Goal: Task Accomplishment & Management: Manage account settings

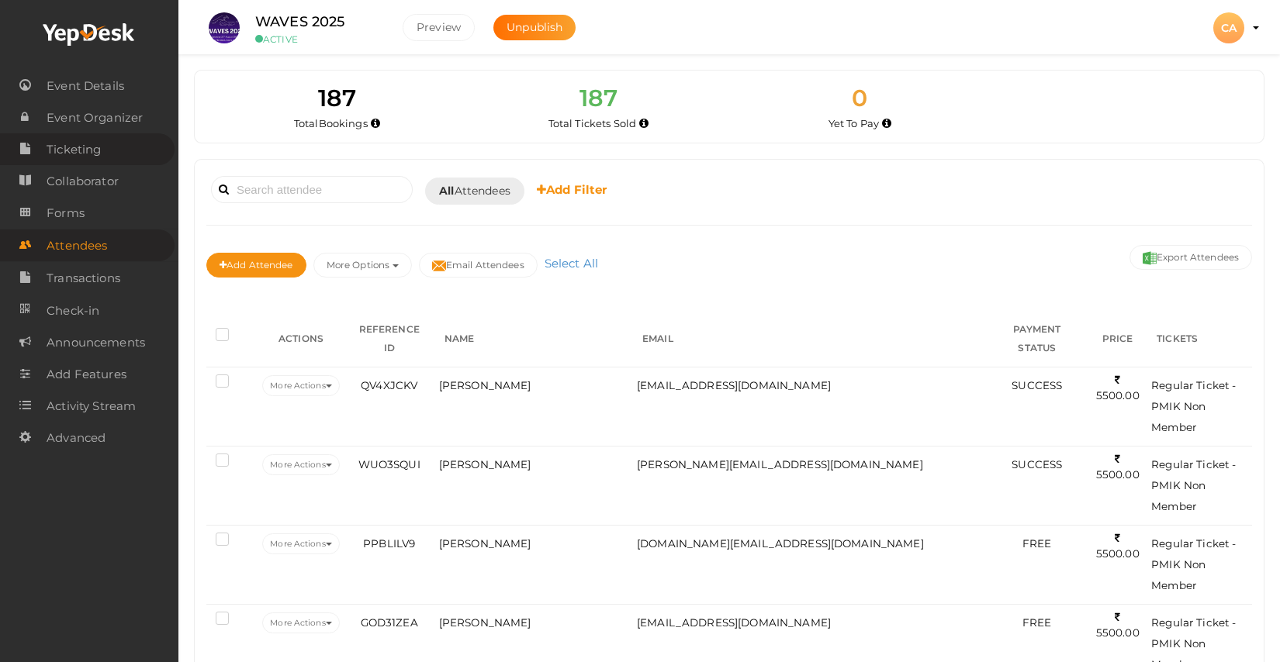
click at [100, 150] on span "Ticketing" at bounding box center [74, 149] width 54 height 31
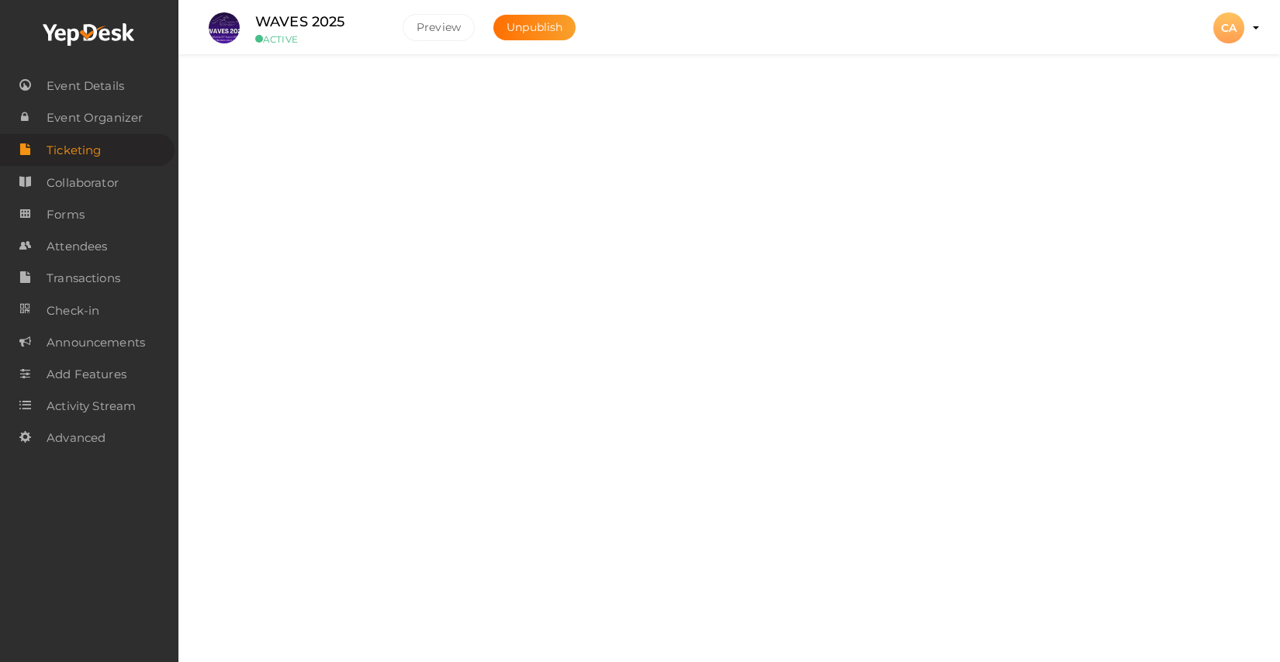
click at [481, 98] on div "Tickets" at bounding box center [735, 95] width 956 height 15
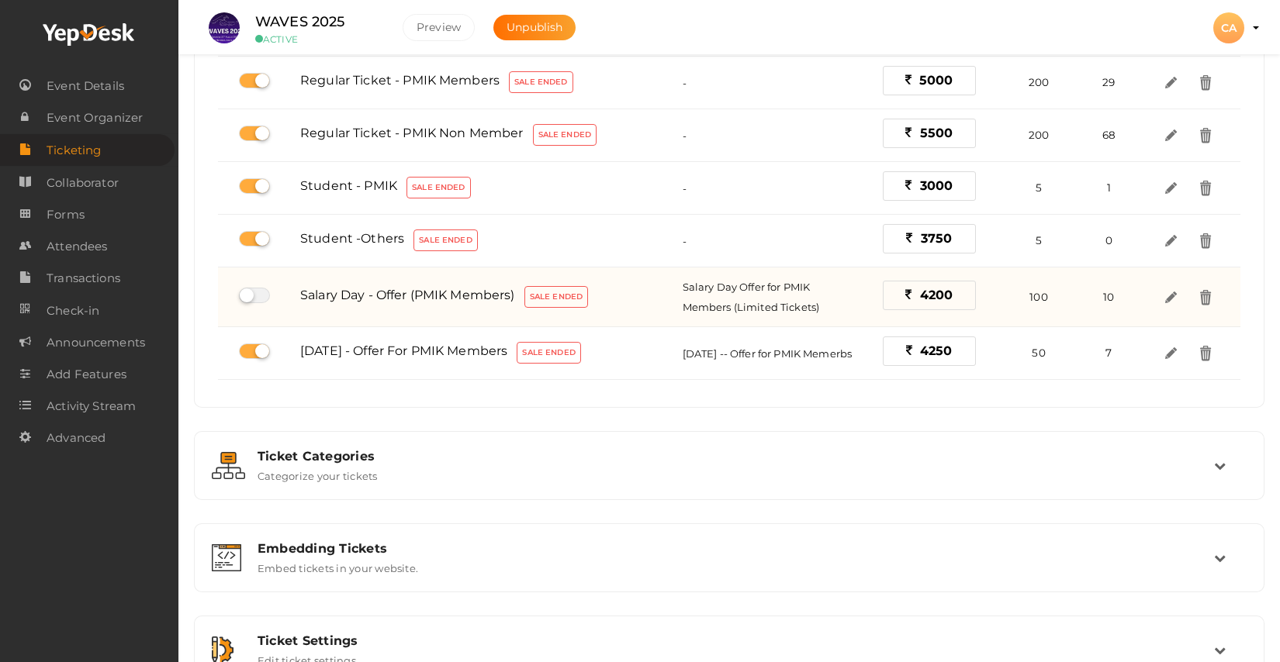
scroll to position [621, 0]
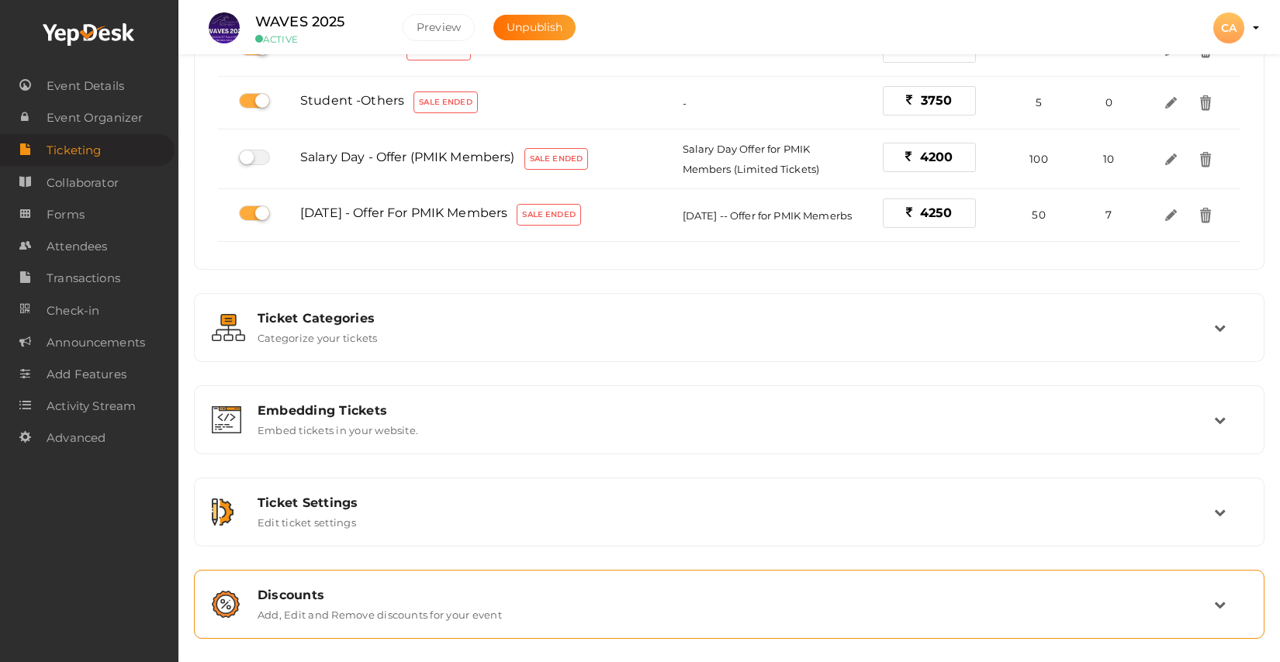
click at [320, 588] on div "Discounts" at bounding box center [735, 595] width 956 height 15
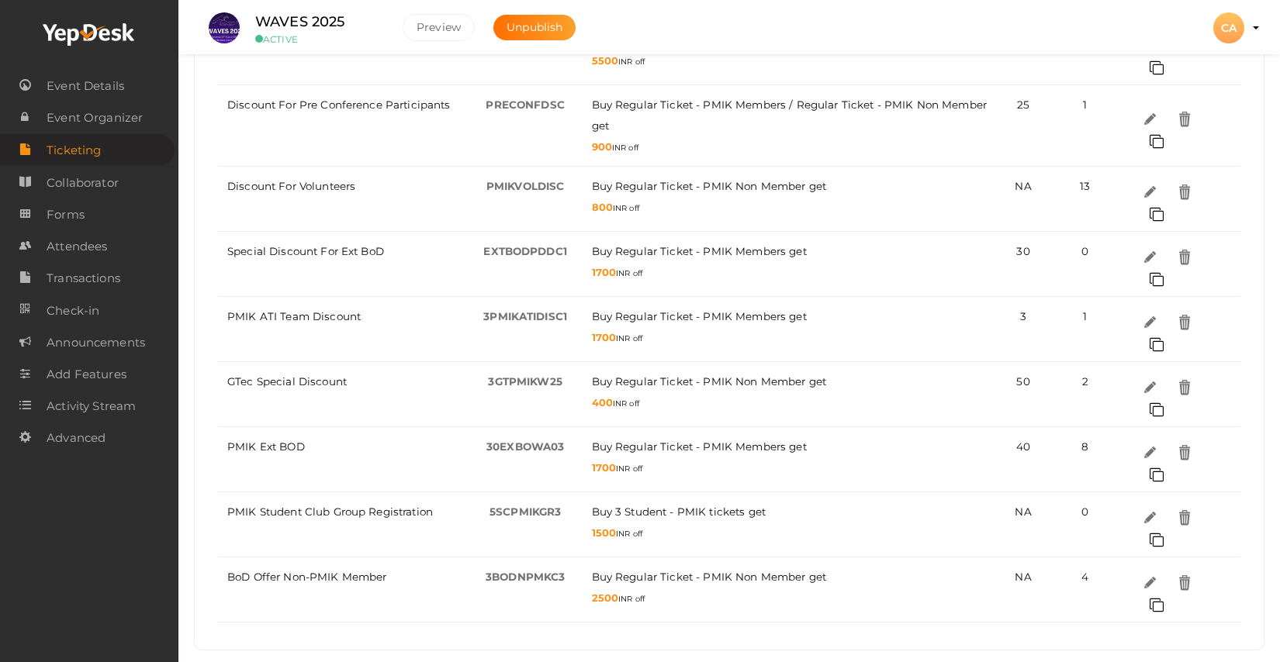
scroll to position [1093, 0]
